Goal: Task Accomplishment & Management: Use online tool/utility

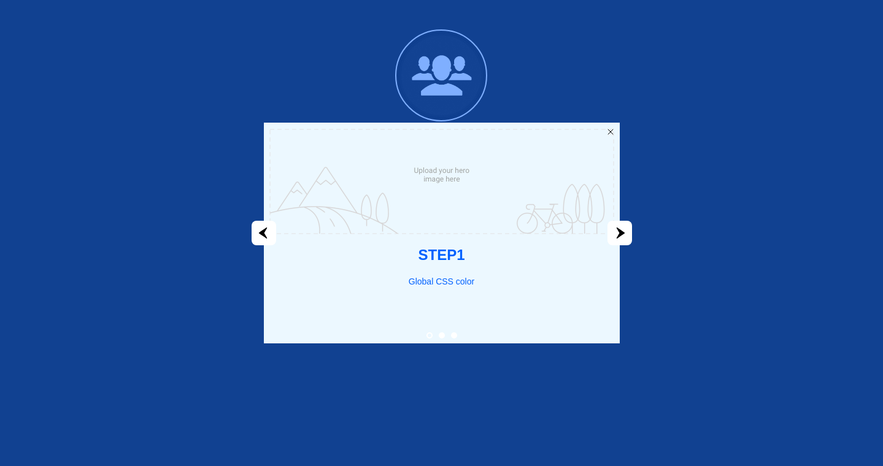
click at [619, 233] on icon "next" at bounding box center [620, 233] width 9 height 11
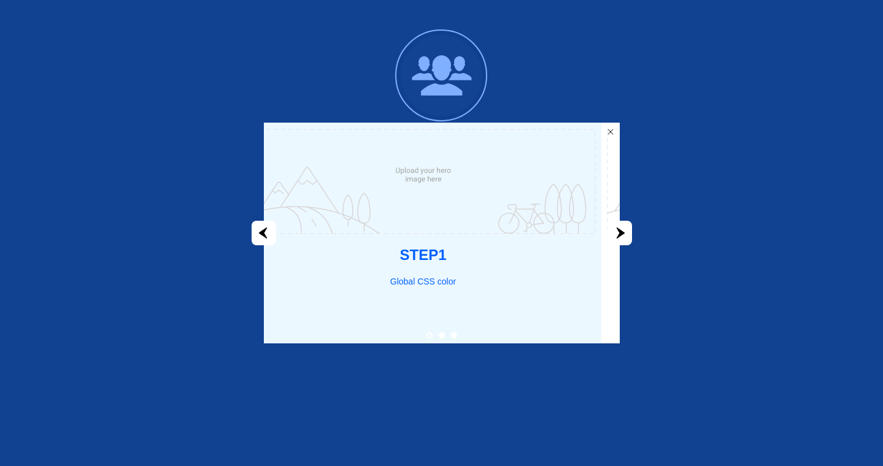
click at [619, 233] on icon "next" at bounding box center [620, 233] width 9 height 11
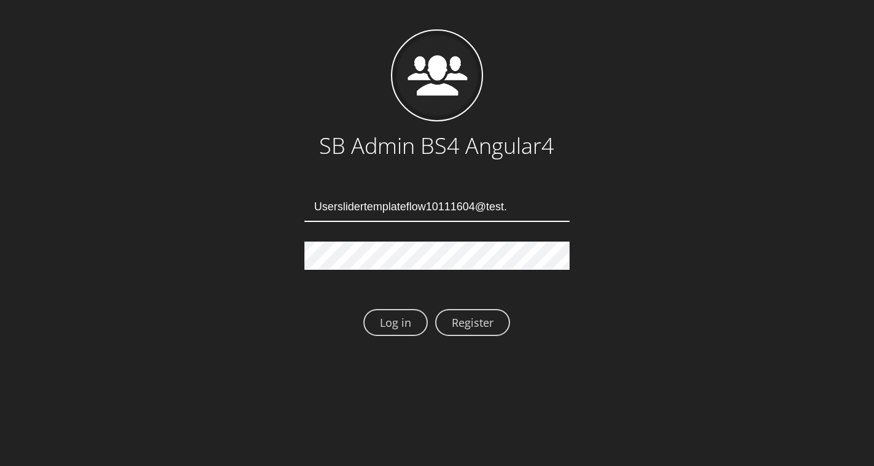
type input "Userslidertemplateflow10111604@test.qa"
type input "[EMAIL_ADDRESS][DOMAIN_NAME]"
